Goal: Obtain resource: Download file/media

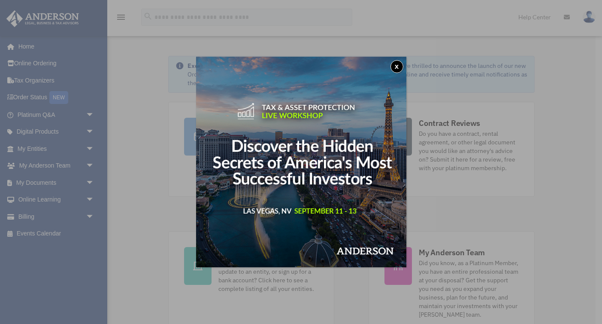
click at [397, 70] on button "x" at bounding box center [397, 66] width 13 height 13
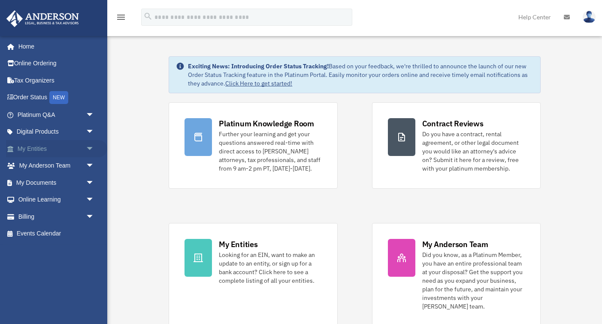
click at [90, 147] on span "arrow_drop_down" at bounding box center [94, 149] width 17 height 18
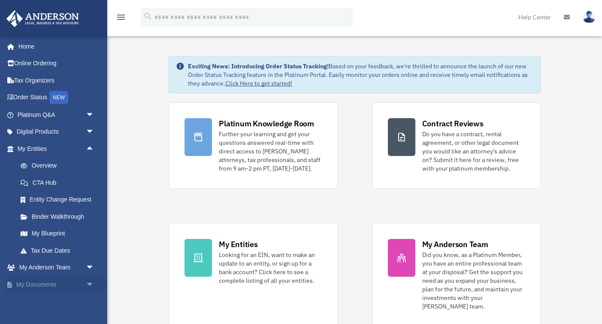
click at [51, 283] on link "My Documents arrow_drop_down" at bounding box center [56, 284] width 101 height 17
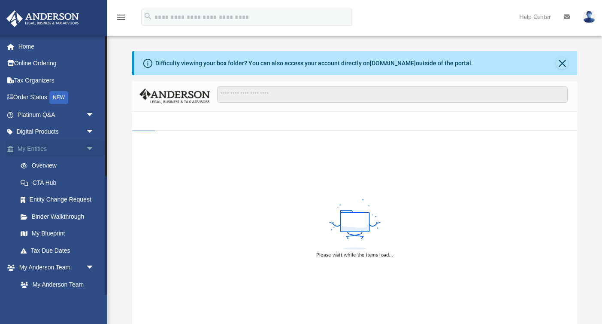
click at [90, 146] on span "arrow_drop_down" at bounding box center [94, 149] width 17 height 18
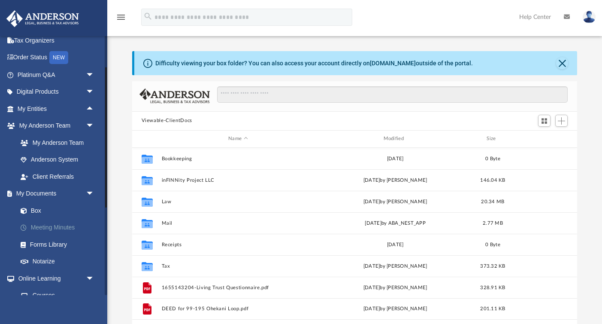
scroll to position [43, 0]
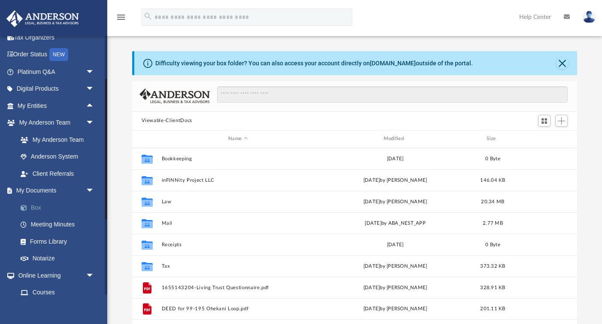
click at [40, 206] on link "Box" at bounding box center [59, 207] width 95 height 17
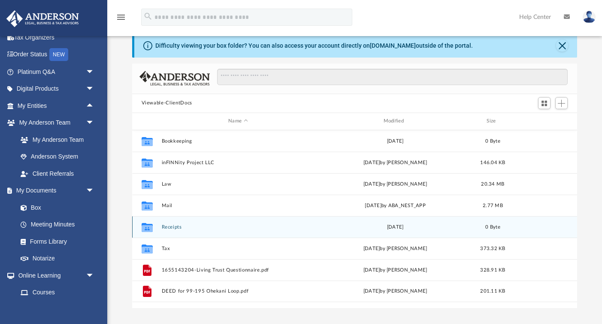
scroll to position [18, 0]
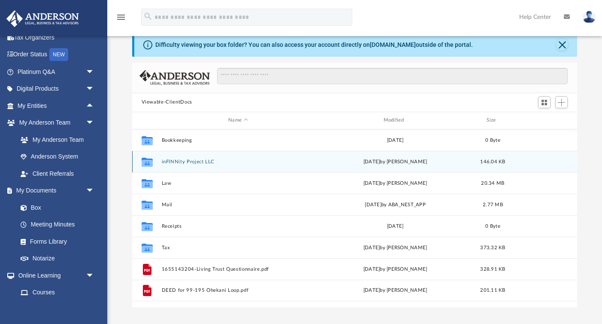
click at [204, 161] on button "inFINNity Project LLC" at bounding box center [237, 162] width 153 height 6
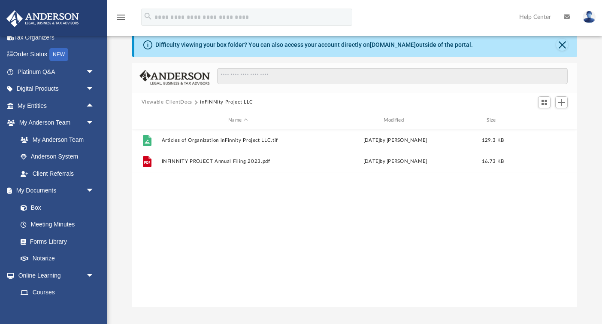
click at [174, 101] on button "Viewable-ClientDocs" at bounding box center [167, 102] width 51 height 8
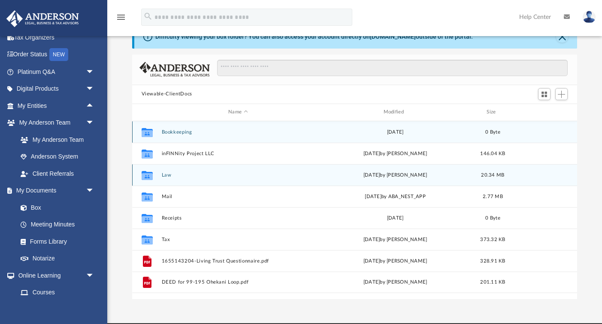
scroll to position [23, 0]
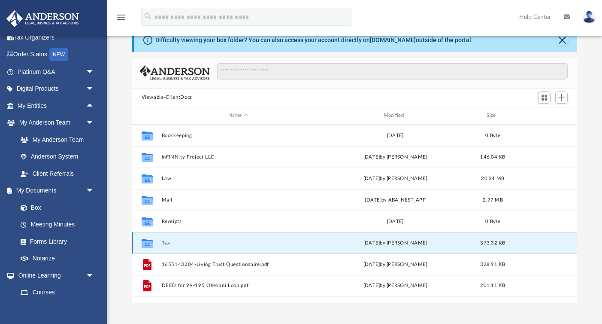
click at [168, 240] on button "Tax" at bounding box center [237, 243] width 153 height 6
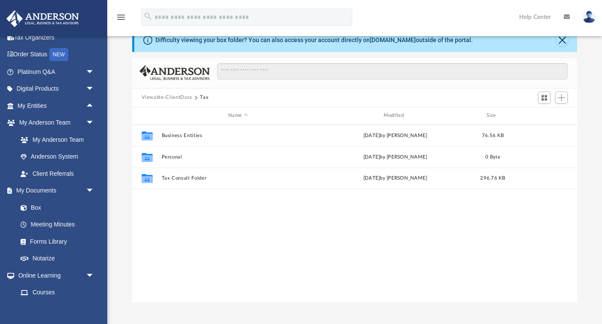
click at [181, 96] on button "Viewable-ClientDocs" at bounding box center [167, 98] width 51 height 8
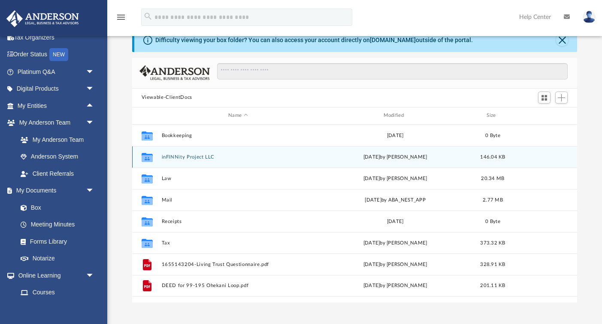
click at [202, 155] on button "inFINNity Project LLC" at bounding box center [237, 157] width 153 height 6
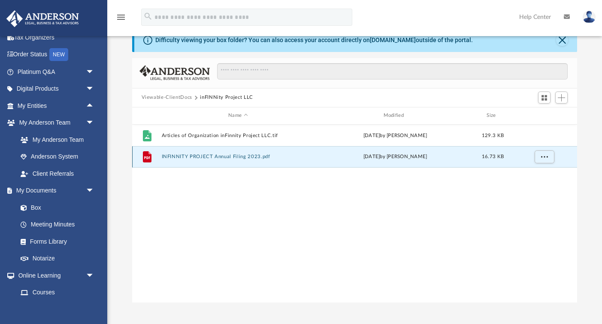
click at [202, 158] on button "INFINNITY PROJECT Annual Filing 2023.pdf" at bounding box center [237, 157] width 153 height 6
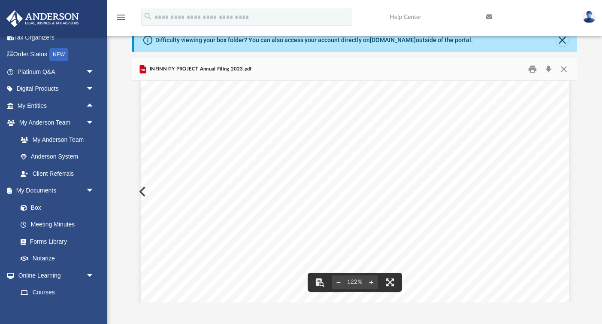
scroll to position [7, 0]
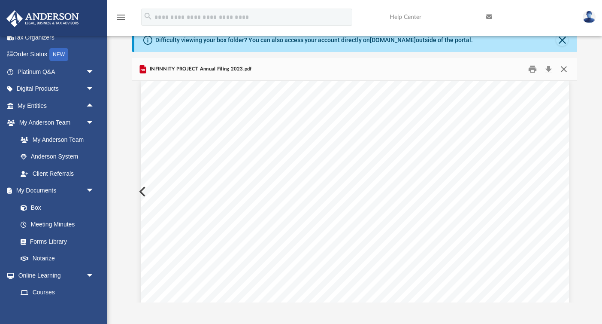
click at [564, 70] on button "Close" at bounding box center [563, 68] width 15 height 13
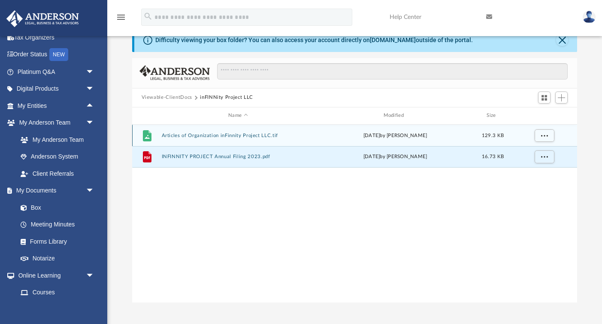
click at [395, 137] on div "[DATE] by [PERSON_NAME]" at bounding box center [395, 135] width 153 height 8
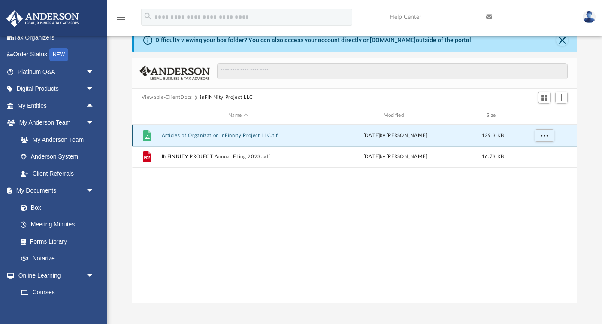
click at [197, 135] on button "Articles of Organization inFinnity Project LLC.tif" at bounding box center [237, 136] width 153 height 6
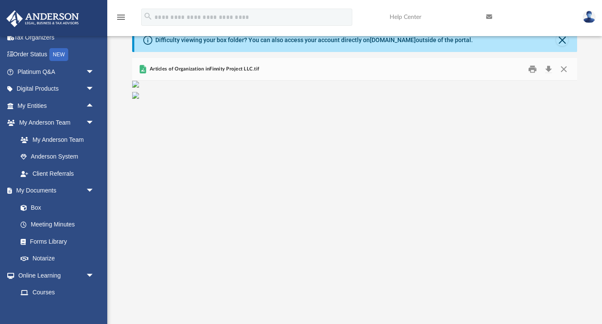
scroll to position [699, 0]
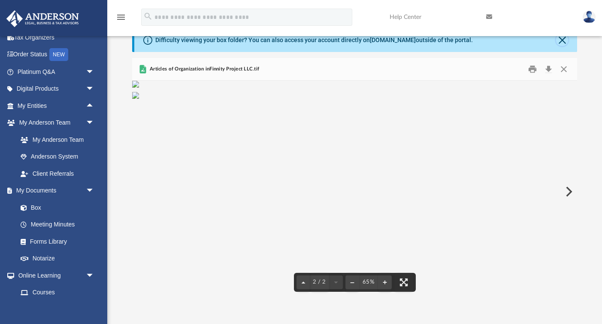
click at [565, 40] on button "Close" at bounding box center [562, 40] width 12 height 12
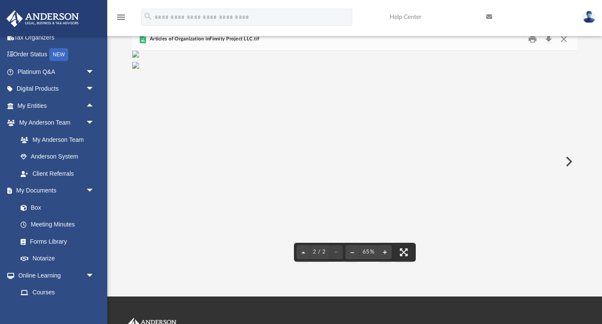
scroll to position [0, 0]
